Goal: Information Seeking & Learning: Learn about a topic

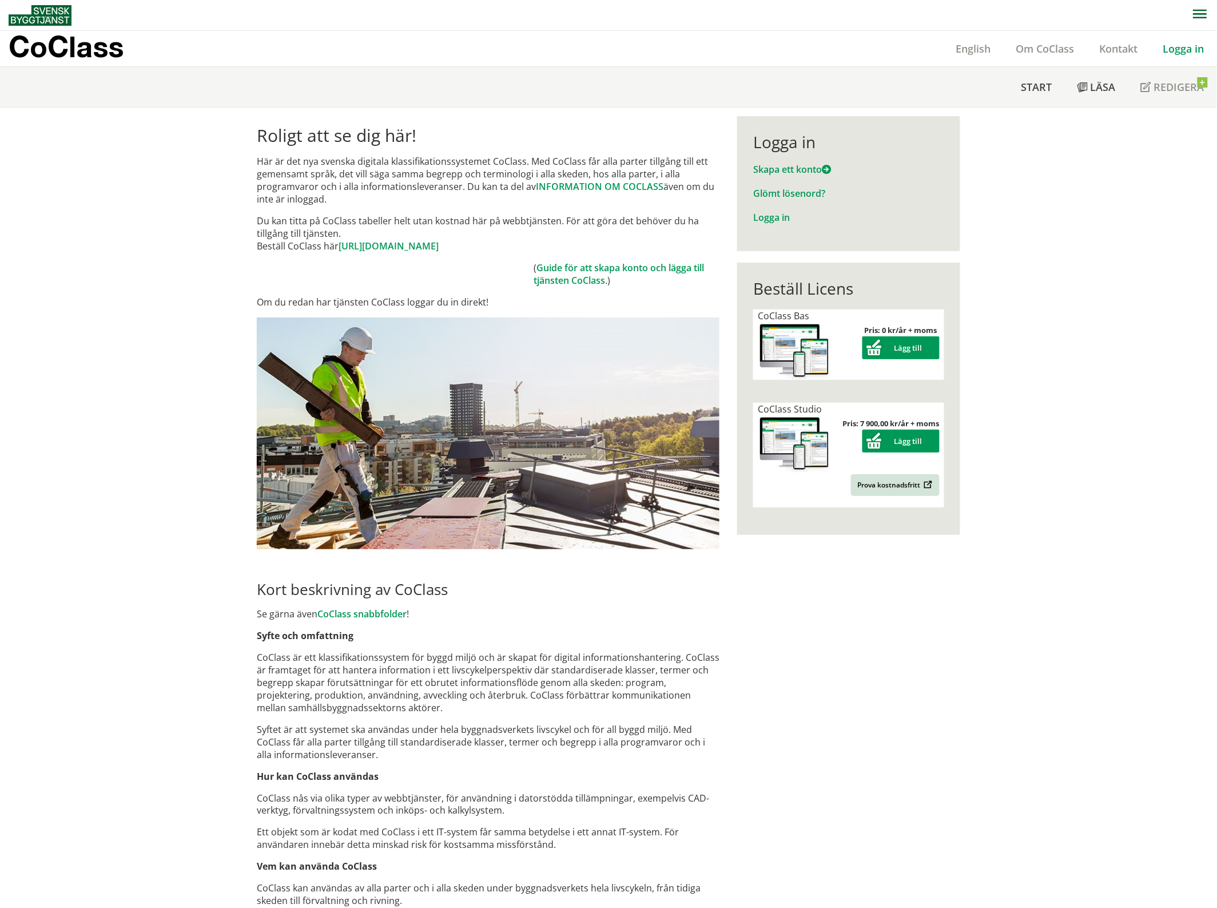
click at [1191, 55] on div "Logga in" at bounding box center [1184, 48] width 66 height 35
click at [1179, 45] on link "Logga in" at bounding box center [1184, 49] width 66 height 14
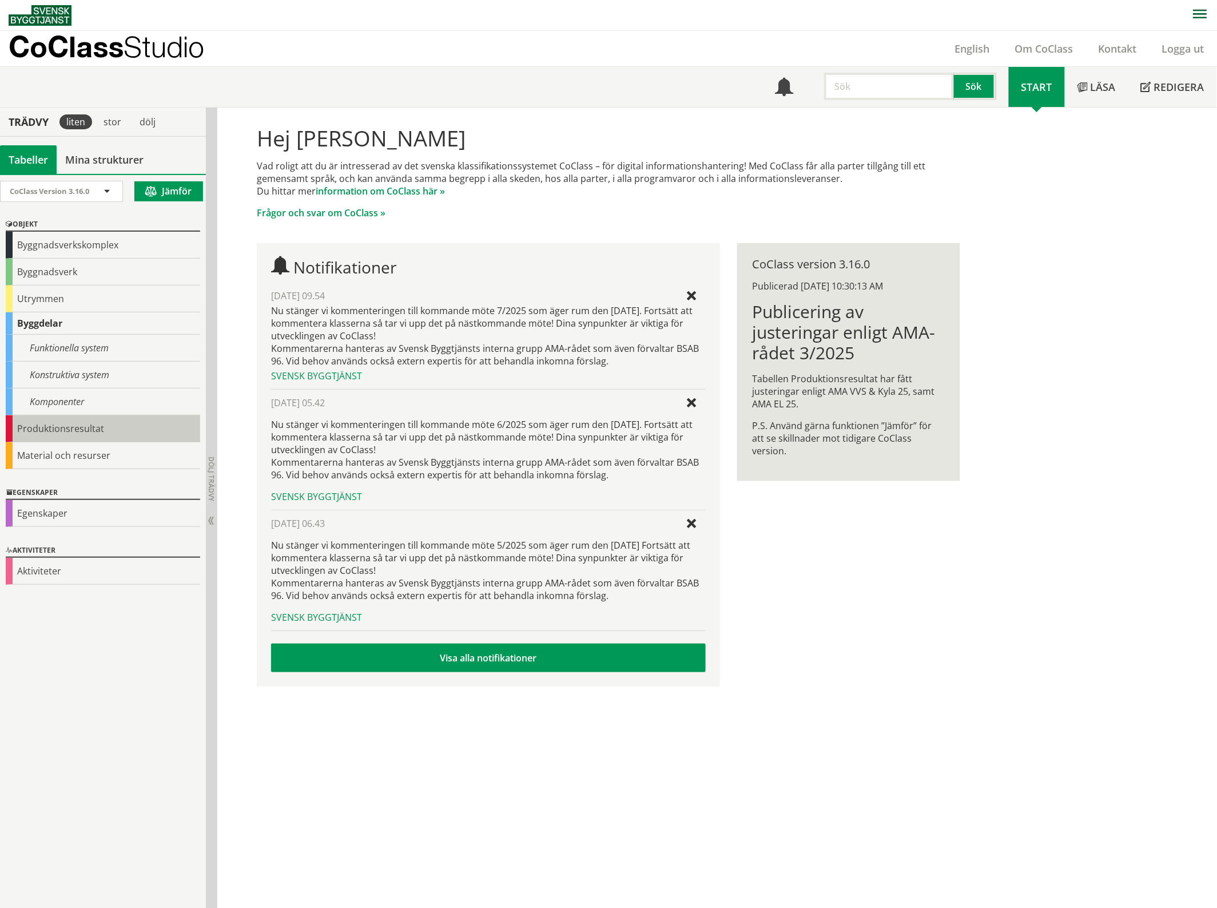
click at [99, 431] on div "Produktionsresultat" at bounding box center [103, 428] width 194 height 27
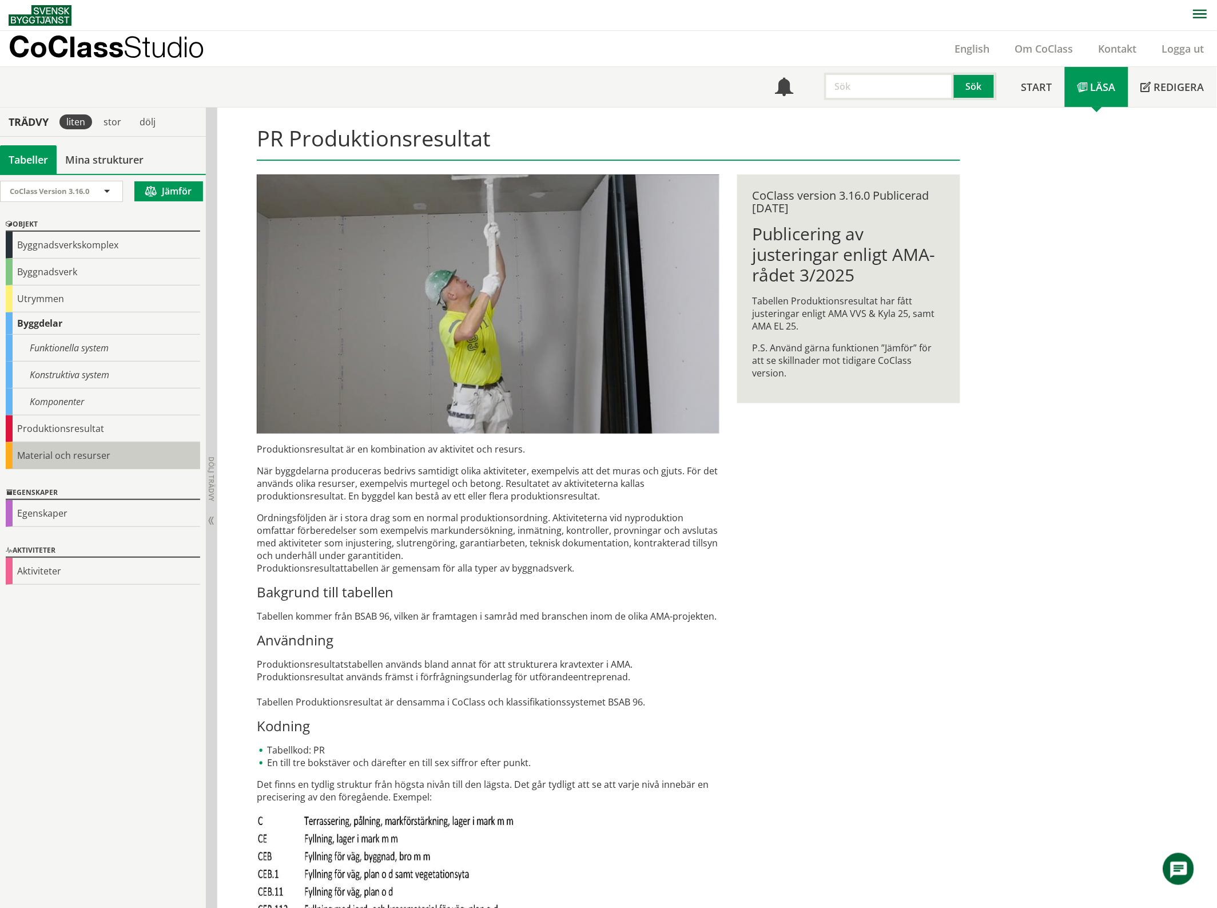
click at [89, 457] on div "Material och resurser" at bounding box center [103, 455] width 194 height 27
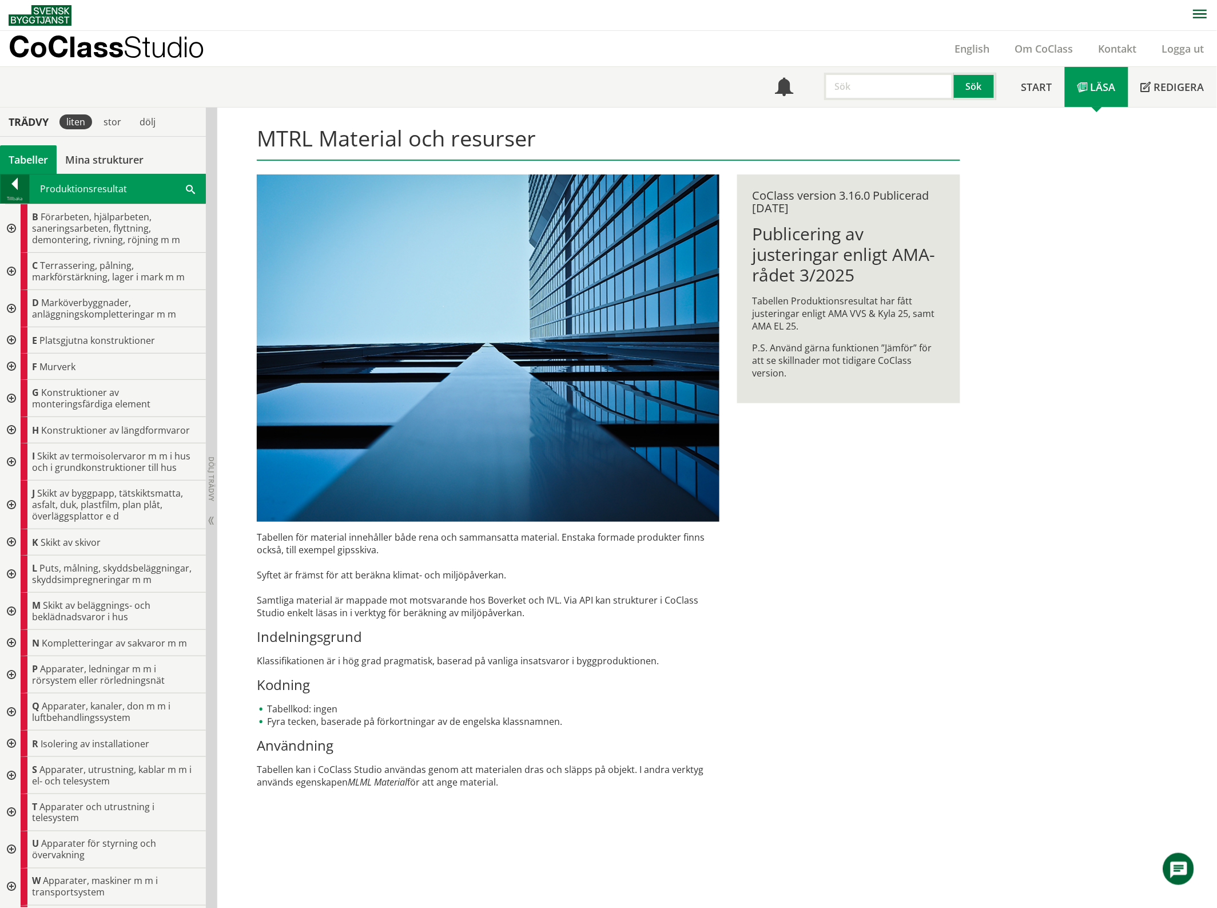
click at [15, 184] on div at bounding box center [15, 186] width 29 height 16
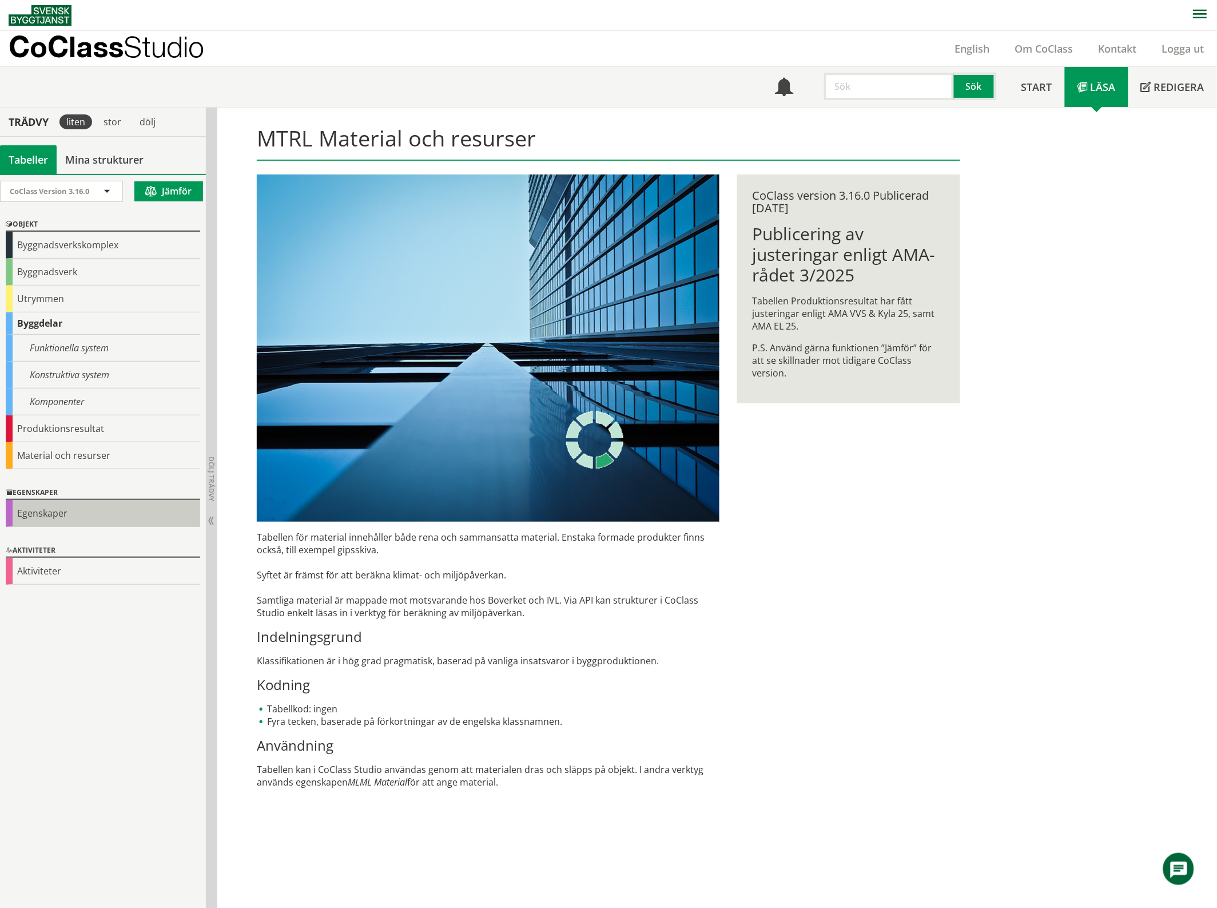
click at [55, 512] on div "Egenskaper" at bounding box center [103, 513] width 194 height 27
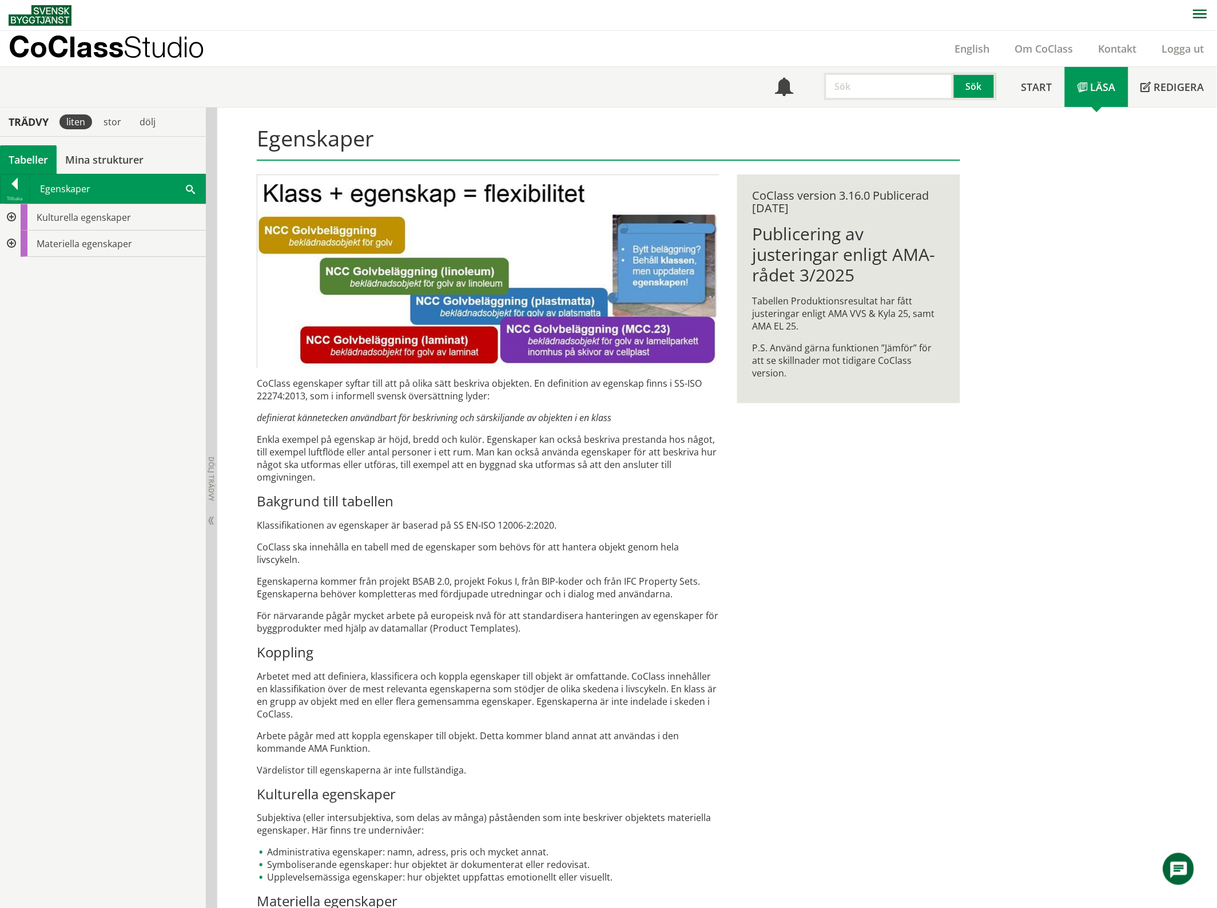
click at [11, 243] on div at bounding box center [10, 243] width 21 height 26
click at [23, 269] on div at bounding box center [19, 270] width 21 height 26
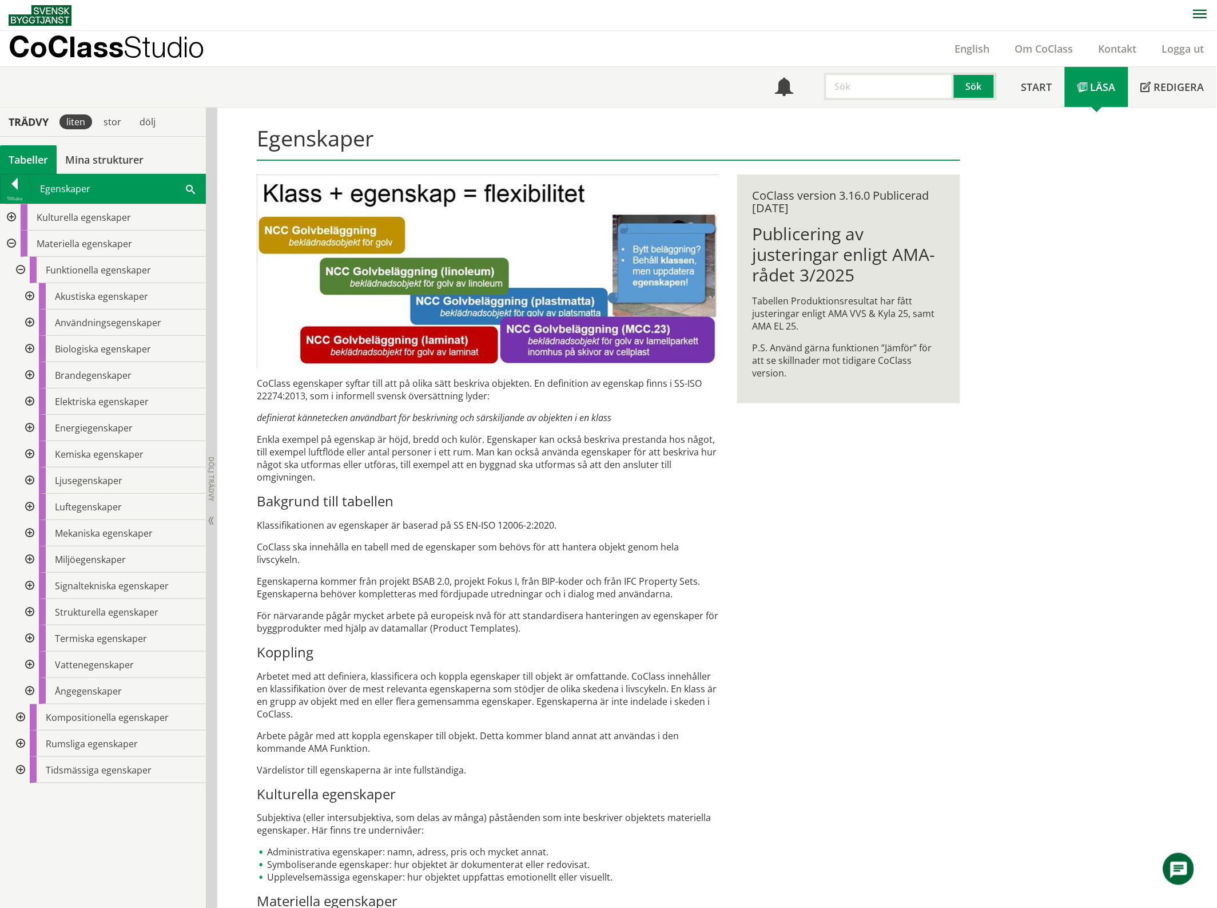
click at [31, 401] on div at bounding box center [28, 401] width 21 height 26
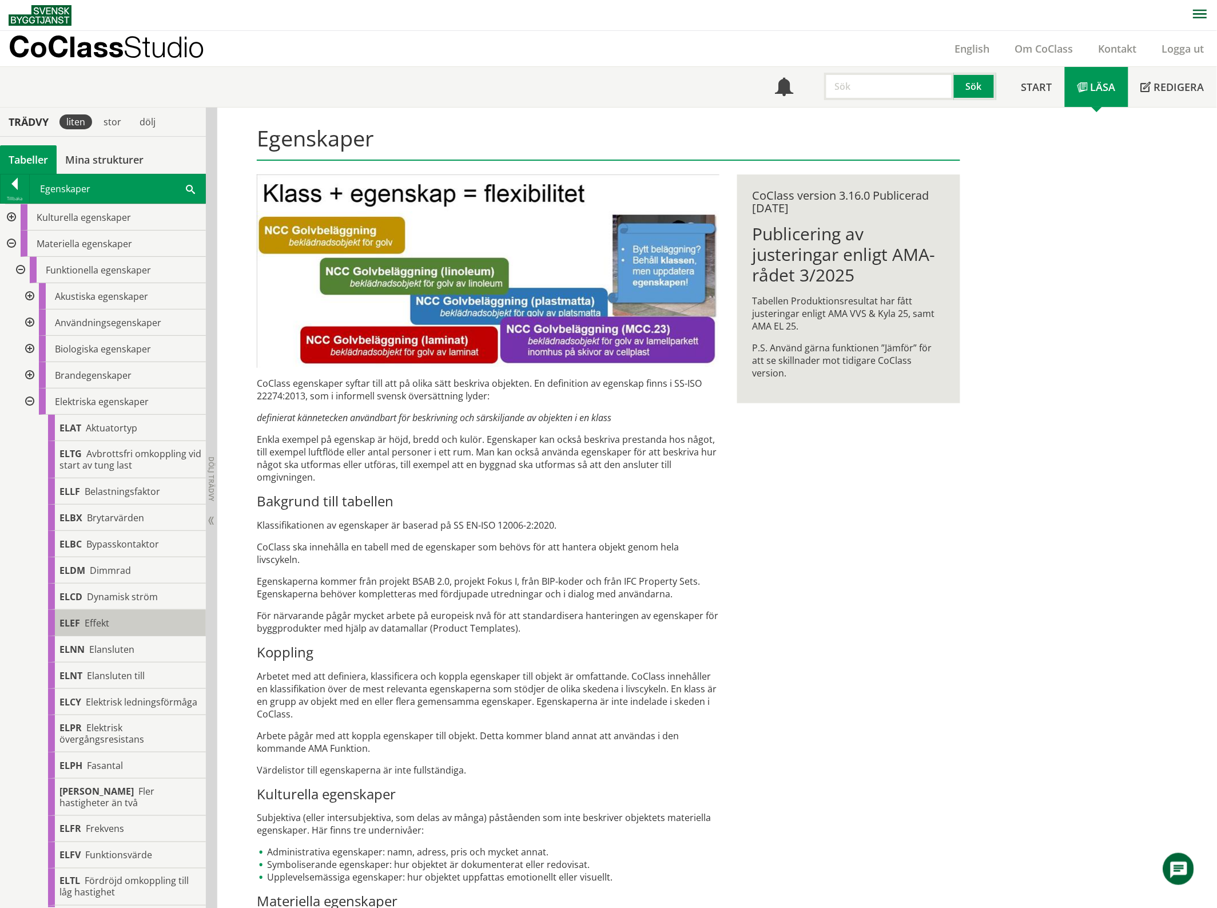
click at [143, 619] on div "ELEF Effekt" at bounding box center [127, 623] width 158 height 26
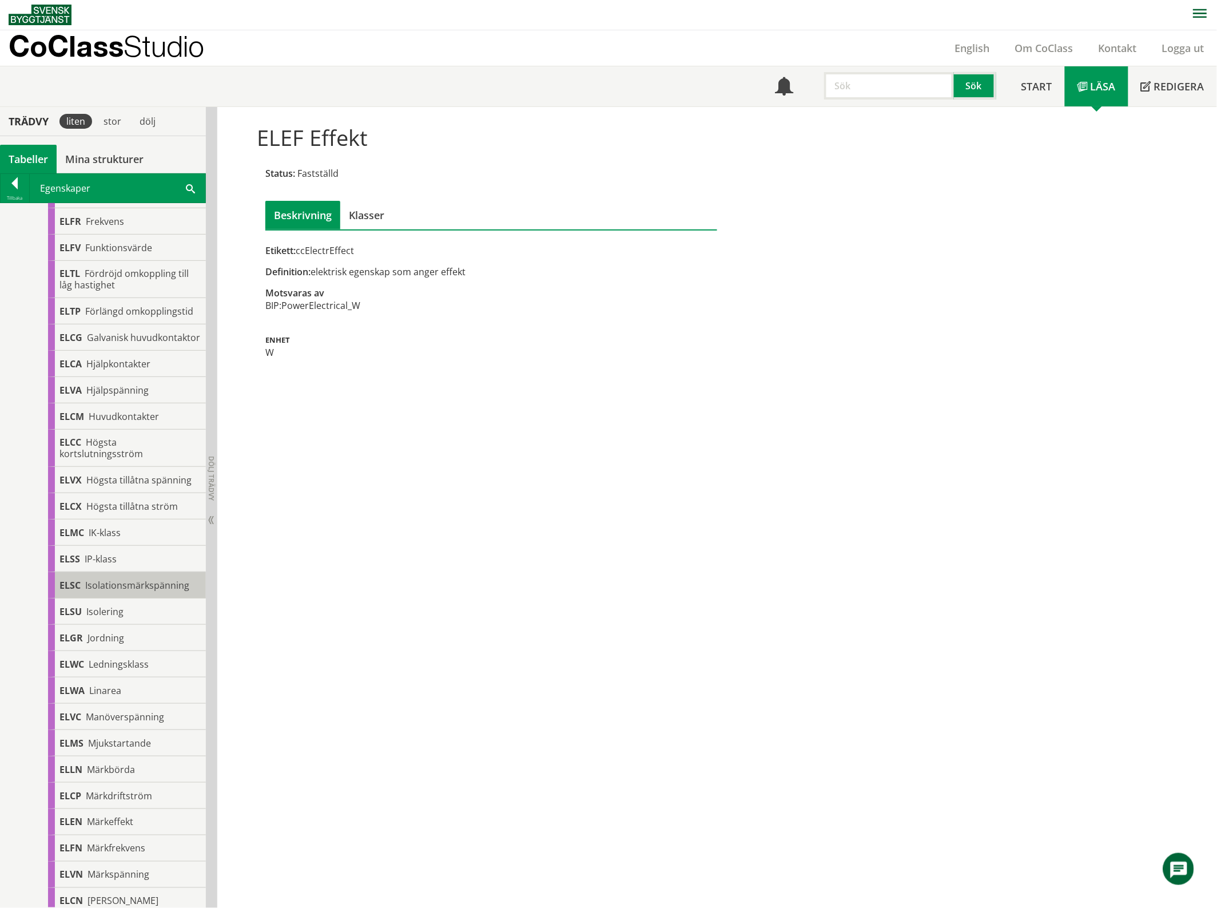
scroll to position [643, 0]
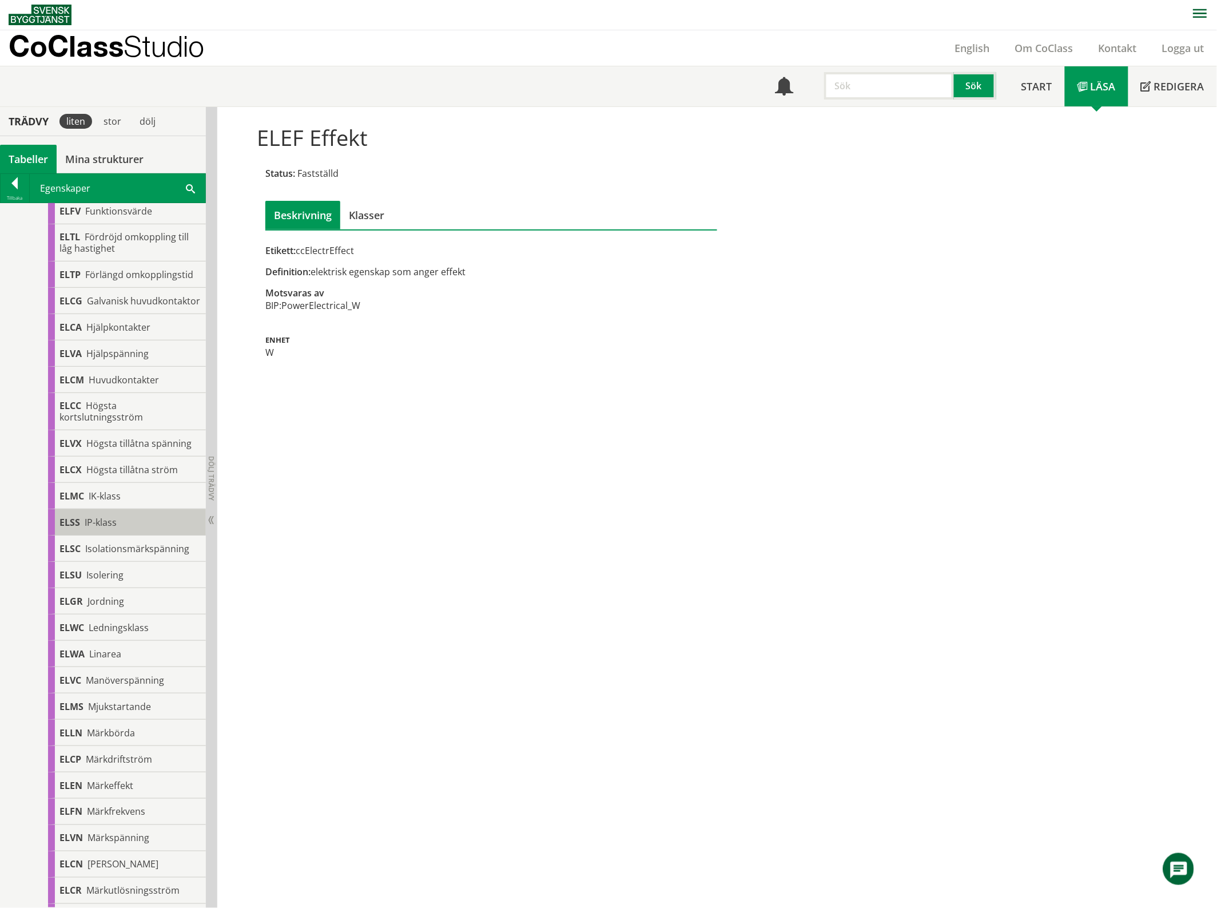
click at [133, 535] on div "ELSS IP-klass" at bounding box center [127, 522] width 158 height 26
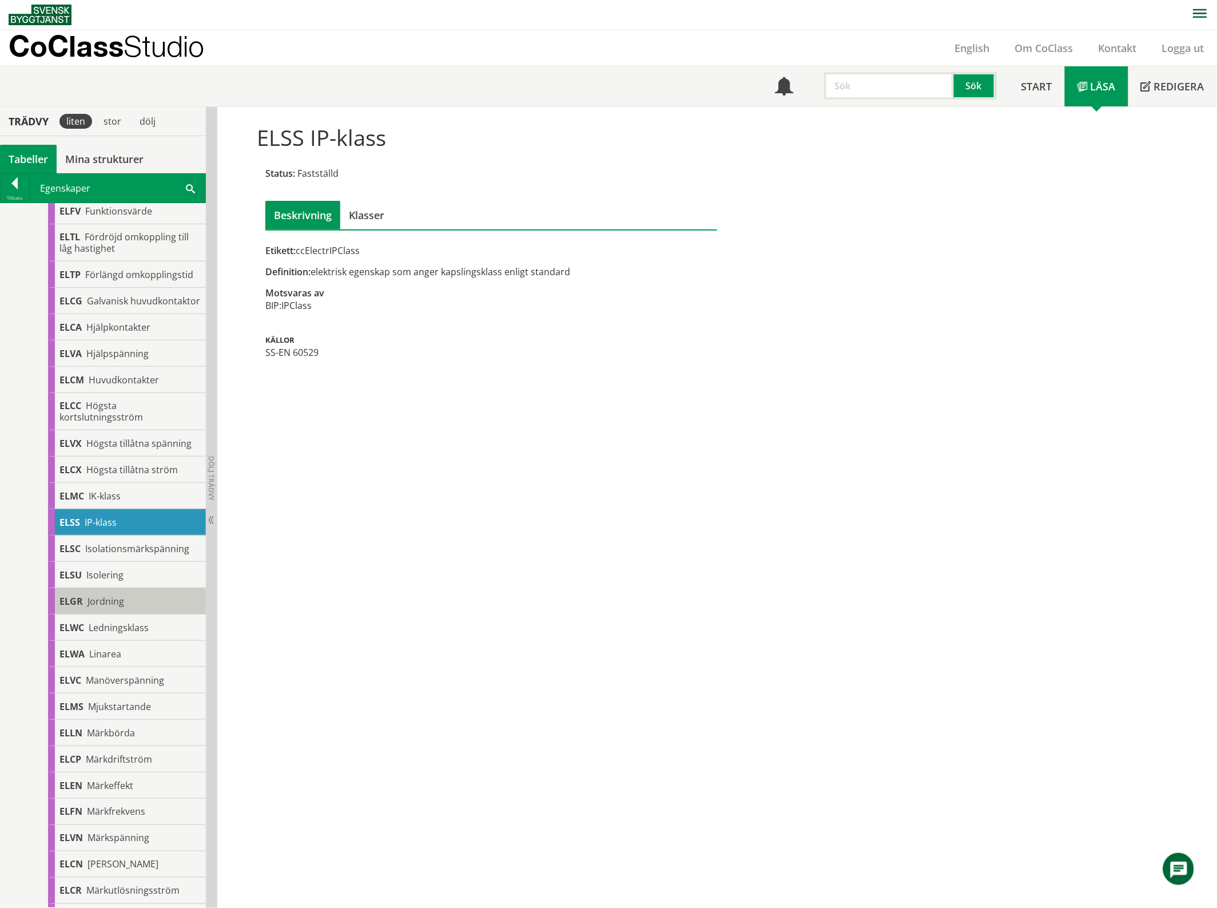
click at [141, 614] on div "ELGR Jordning" at bounding box center [127, 601] width 158 height 26
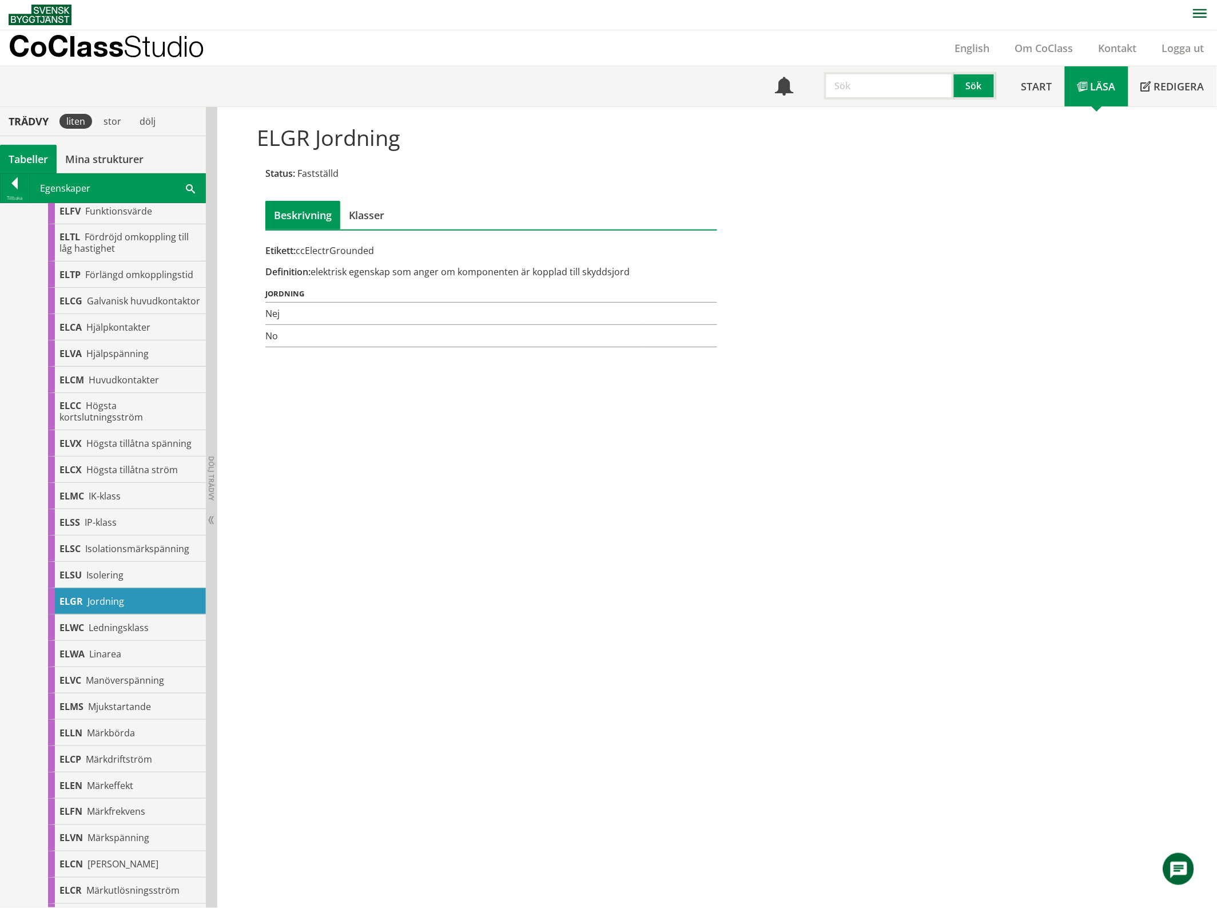
click at [279, 327] on td "No" at bounding box center [454, 336] width 379 height 22
click at [129, 535] on div "ELSS IP-klass" at bounding box center [127, 522] width 158 height 26
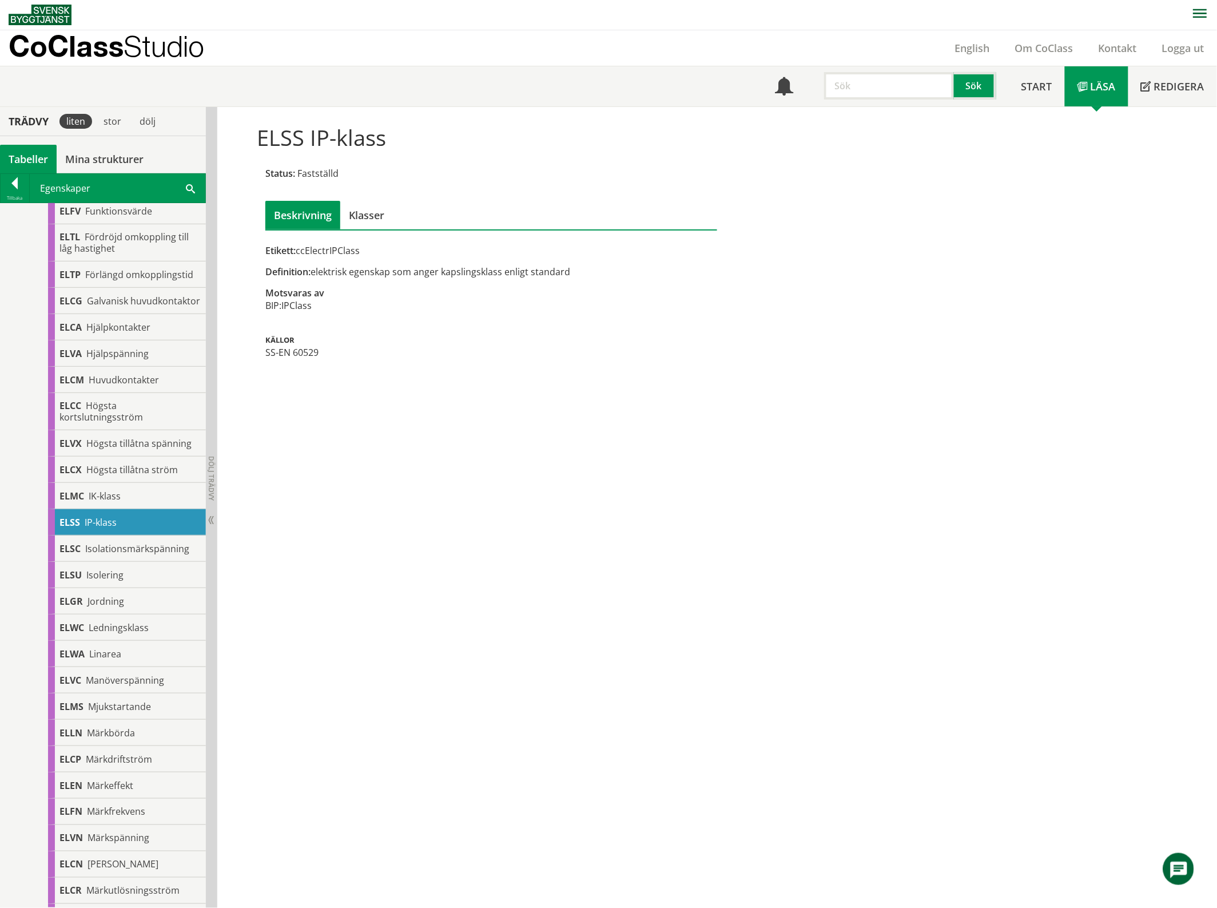
click at [550, 269] on div "Definition: elektrisk egenskap som anger kapslingsklass enligt standard" at bounding box center [491, 271] width 452 height 13
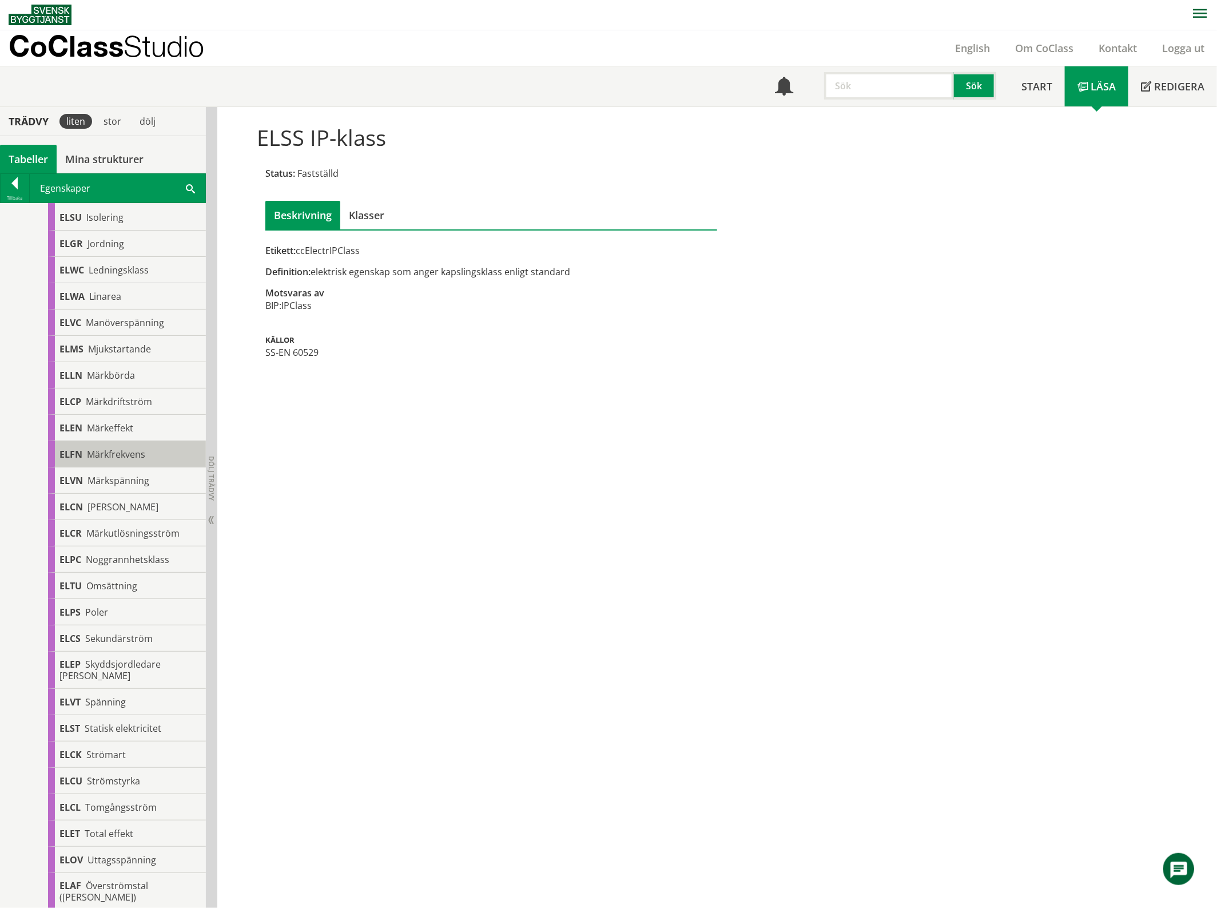
scroll to position [1001, 0]
